Goal: Transaction & Acquisition: Purchase product/service

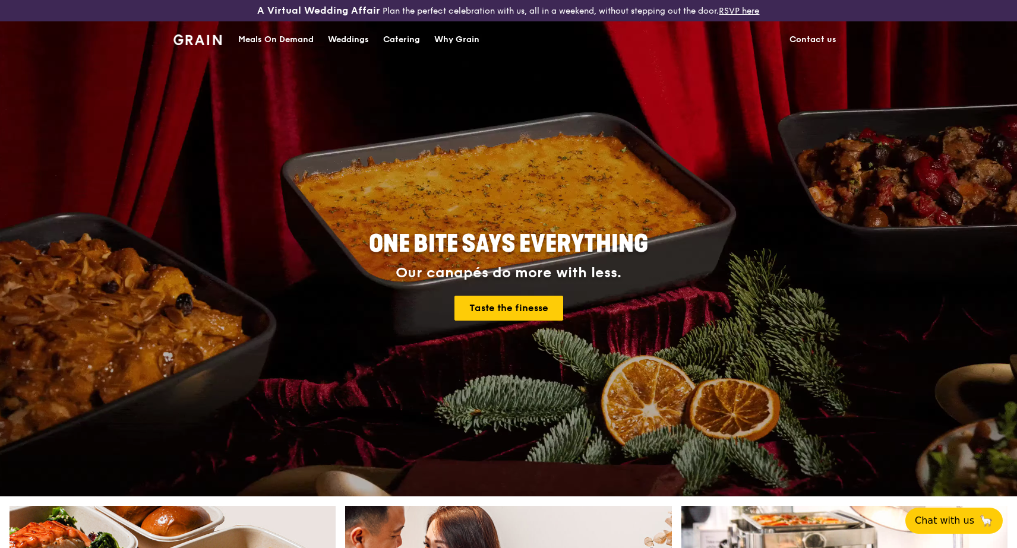
click at [299, 42] on div "Meals On Demand" at bounding box center [275, 40] width 75 height 36
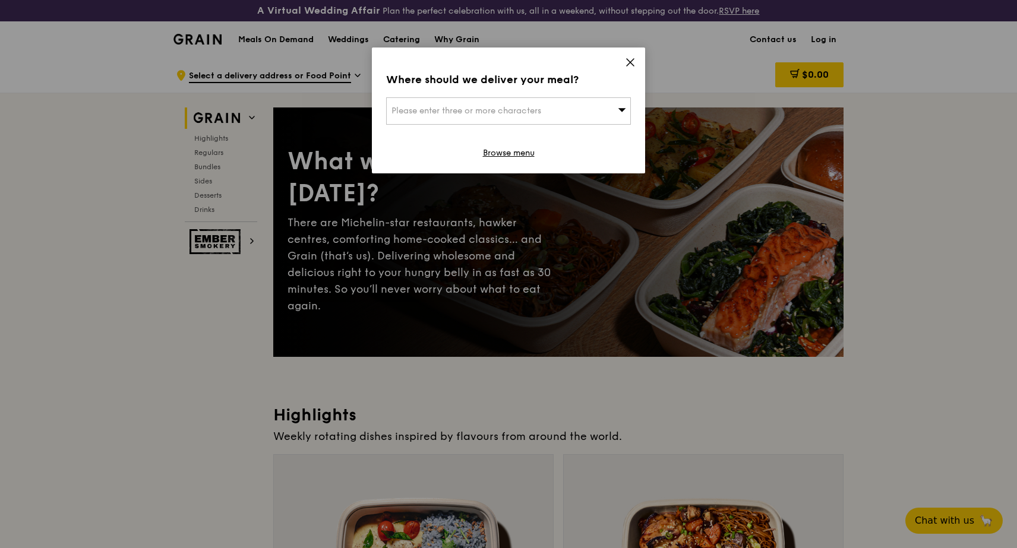
click at [630, 66] on icon at bounding box center [630, 62] width 11 height 11
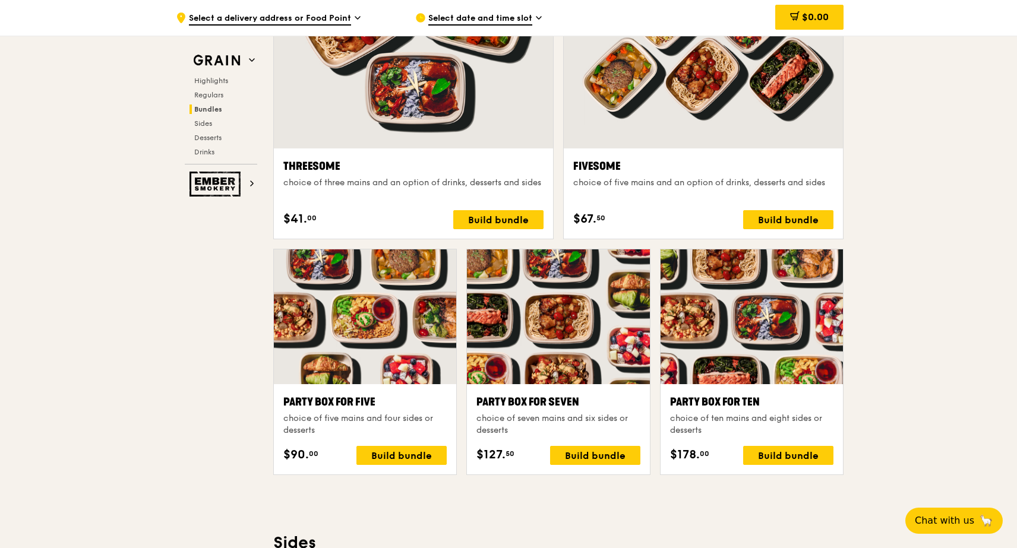
scroll to position [2158, 0]
